Goal: Communication & Community: Ask a question

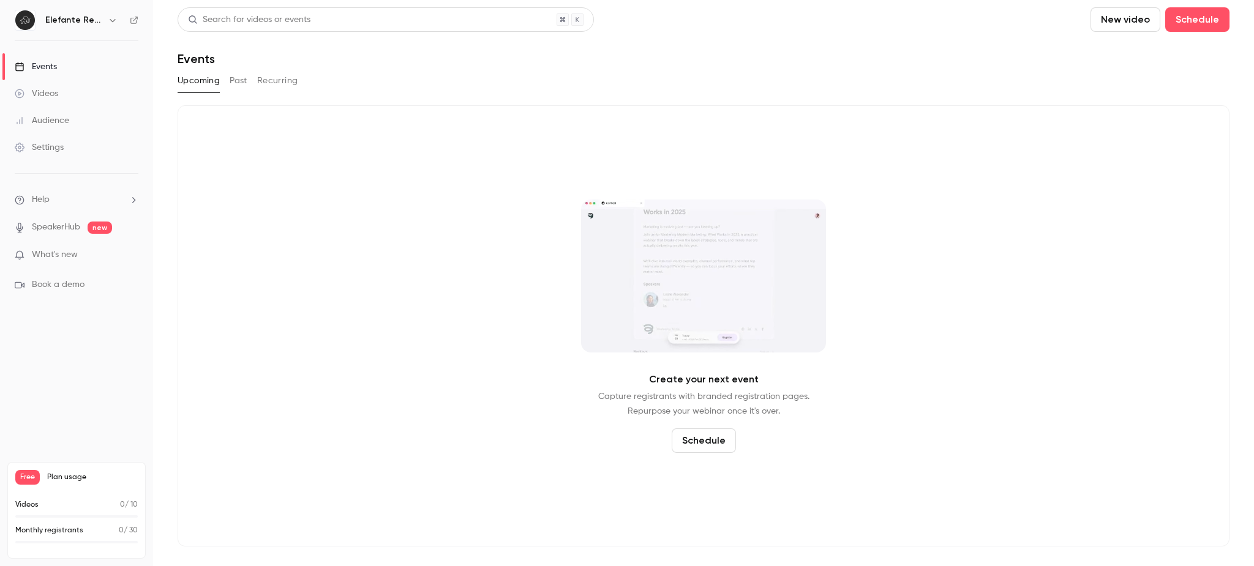
click at [61, 153] on div "Settings" at bounding box center [39, 147] width 49 height 12
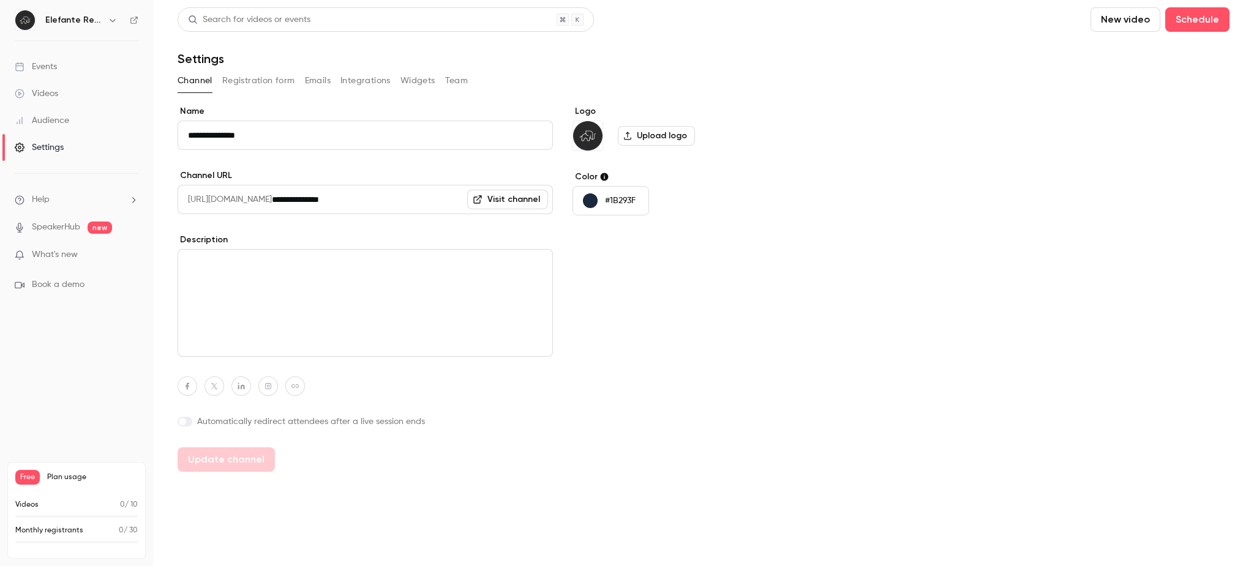
click at [466, 81] on button "Team" at bounding box center [456, 81] width 23 height 20
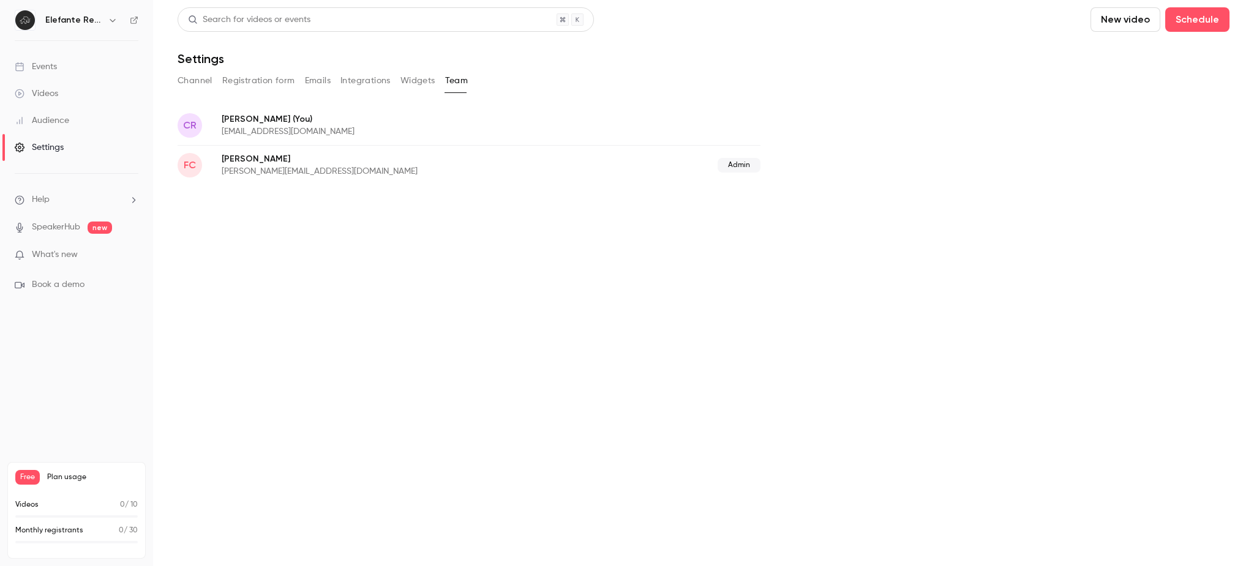
click at [258, 165] on p "[PERSON_NAME][EMAIL_ADDRESS][DOMAIN_NAME]" at bounding box center [395, 171] width 346 height 12
click at [225, 158] on p "[PERSON_NAME]" at bounding box center [395, 159] width 346 height 12
click at [88, 19] on h6 "Elefante RevOps" at bounding box center [74, 20] width 58 height 12
click at [107, 16] on button "button" at bounding box center [112, 20] width 15 height 15
click at [280, 241] on div at bounding box center [627, 283] width 1254 height 566
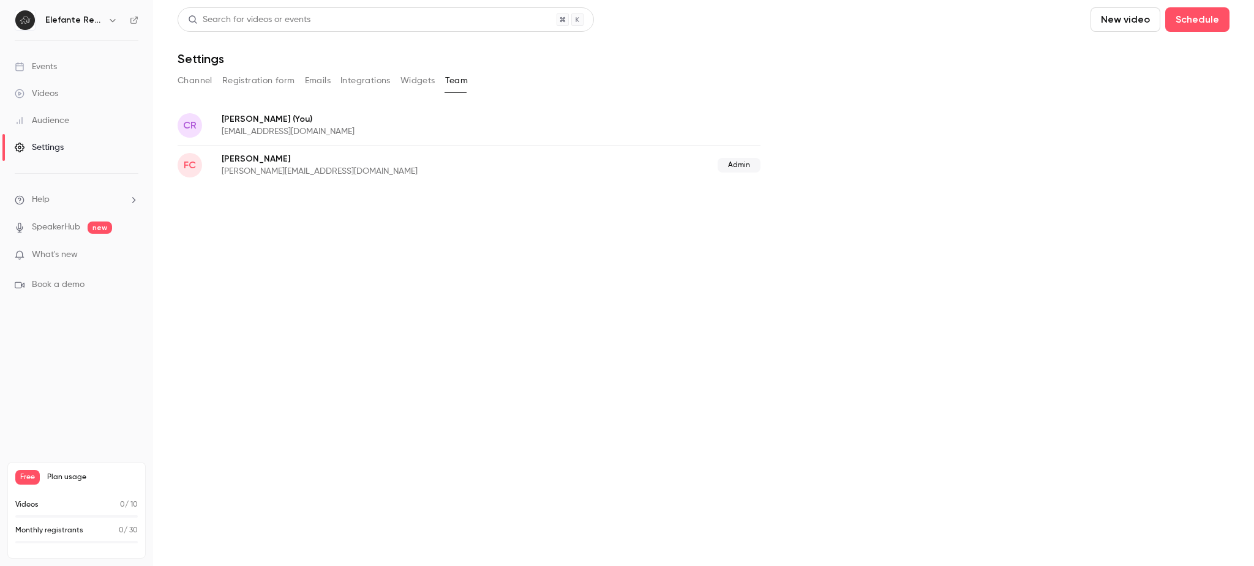
click at [1033, 64] on div "Settings" at bounding box center [704, 58] width 1052 height 15
click at [548, 185] on main "Search for videos or events New video Schedule Settings Channel Registration fo…" at bounding box center [703, 283] width 1101 height 566
click at [176, 75] on main "Search for videos or events New video Schedule Settings Channel Registration fo…" at bounding box center [703, 283] width 1101 height 566
click at [183, 82] on button "Channel" at bounding box center [195, 81] width 35 height 20
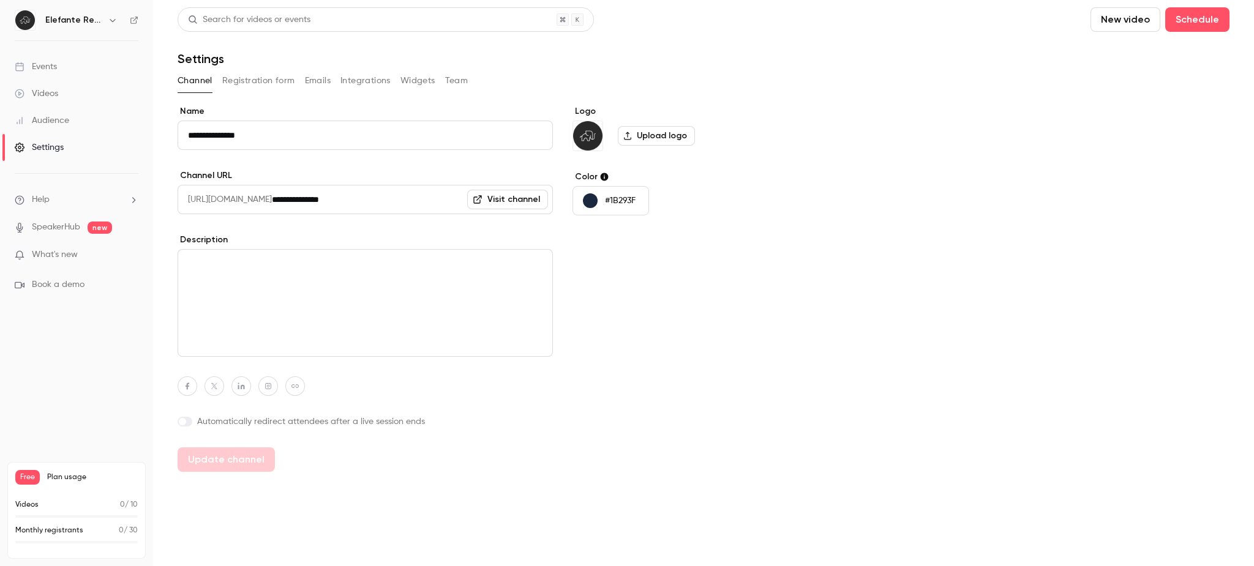
click at [624, 255] on div "Logo Upload logo Color #1B293F" at bounding box center [666, 288] width 188 height 367
click at [464, 72] on button "Team" at bounding box center [456, 81] width 23 height 20
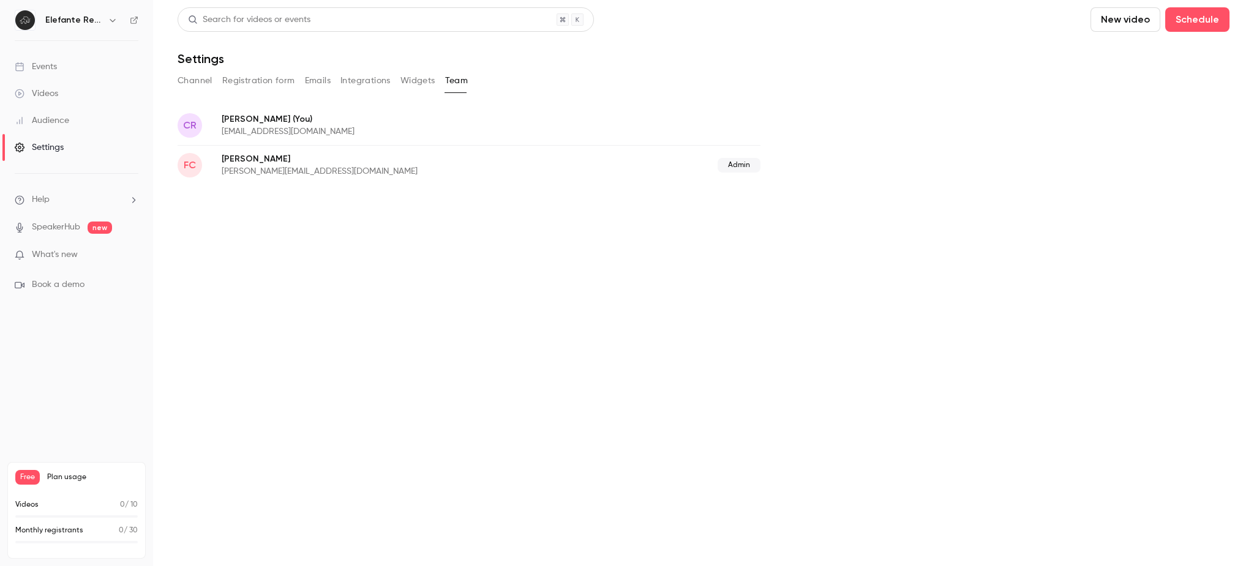
click at [902, 134] on div "[PERSON_NAME] [PERSON_NAME] (You) [EMAIL_ADDRESS][DOMAIN_NAME] FC [PERSON_NAME]…" at bounding box center [704, 145] width 1052 height 80
click at [56, 206] on ul "Help SpeakerHub new What's new Book a demo" at bounding box center [76, 242] width 153 height 137
click at [58, 197] on li "Help" at bounding box center [77, 199] width 124 height 13
click at [188, 198] on link "Talk to [GEOGRAPHIC_DATA]" at bounding box center [226, 186] width 134 height 32
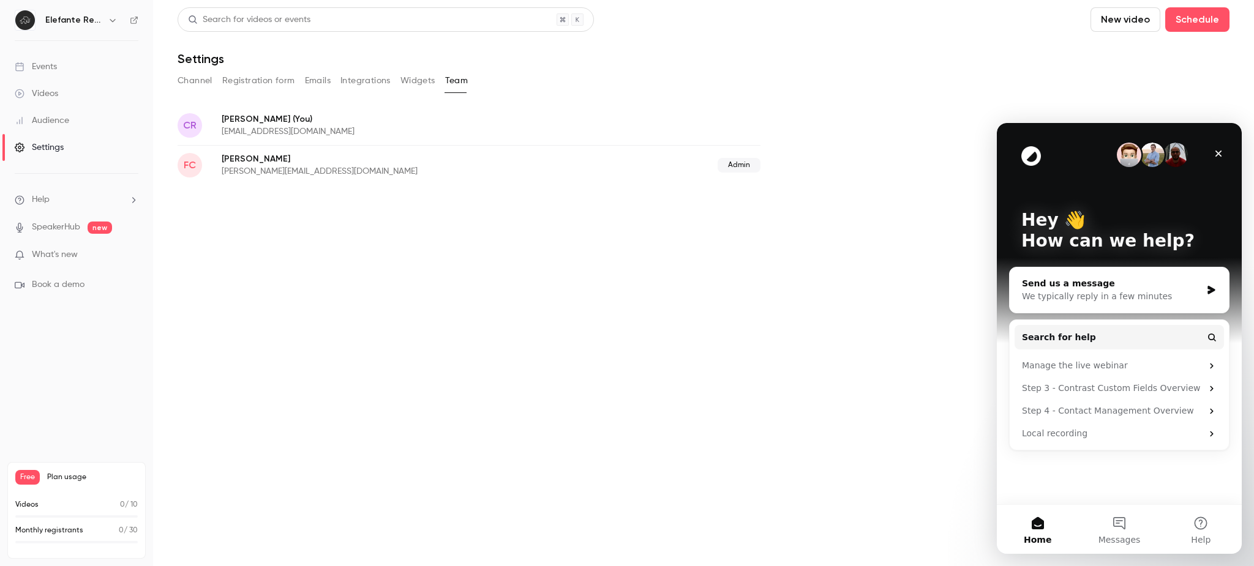
click at [1096, 294] on div "We typically reply in a few minutes" at bounding box center [1111, 296] width 179 height 13
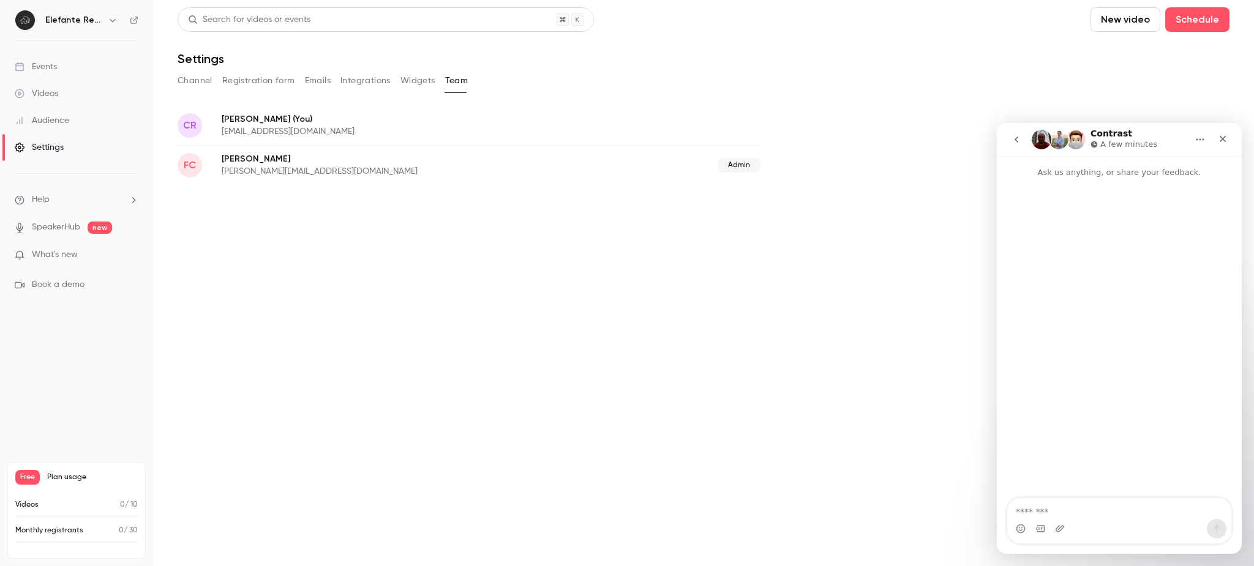
click at [1068, 509] on textarea "Message…" at bounding box center [1119, 508] width 224 height 21
type textarea "**********"
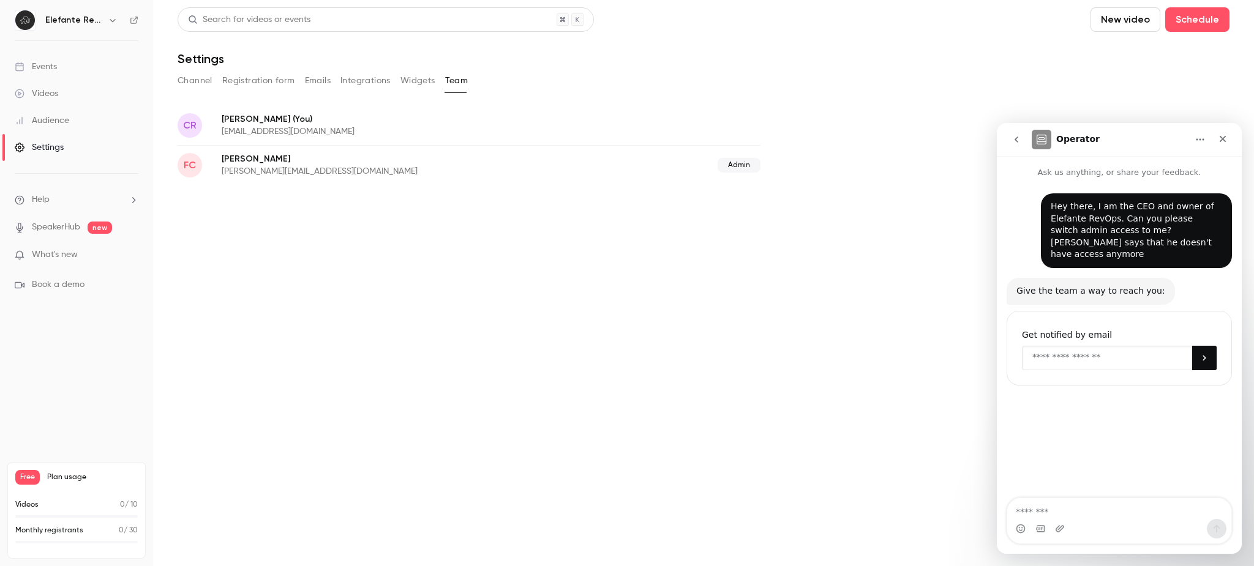
click at [1131, 353] on input "Enter your email" at bounding box center [1107, 358] width 170 height 24
type input "**********"
click at [1202, 353] on icon "Submit" at bounding box center [1204, 358] width 10 height 10
